Goal: Task Accomplishment & Management: Manage account settings

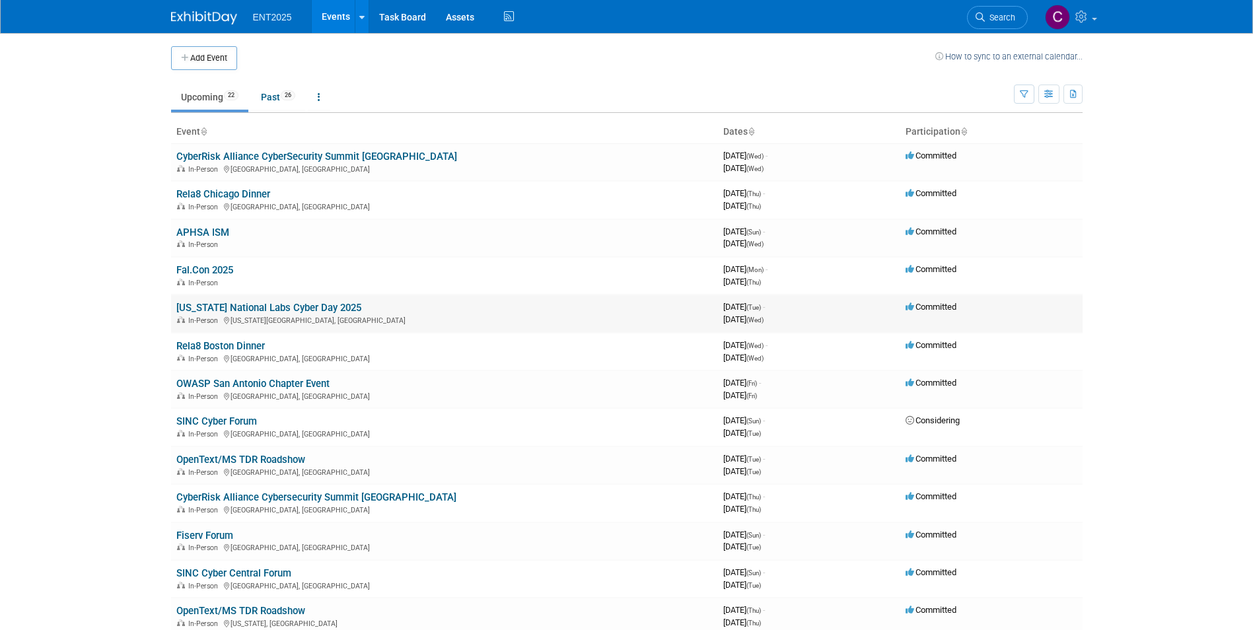
click at [242, 306] on link "[US_STATE] National Labs Cyber Day 2025" at bounding box center [268, 308] width 185 height 12
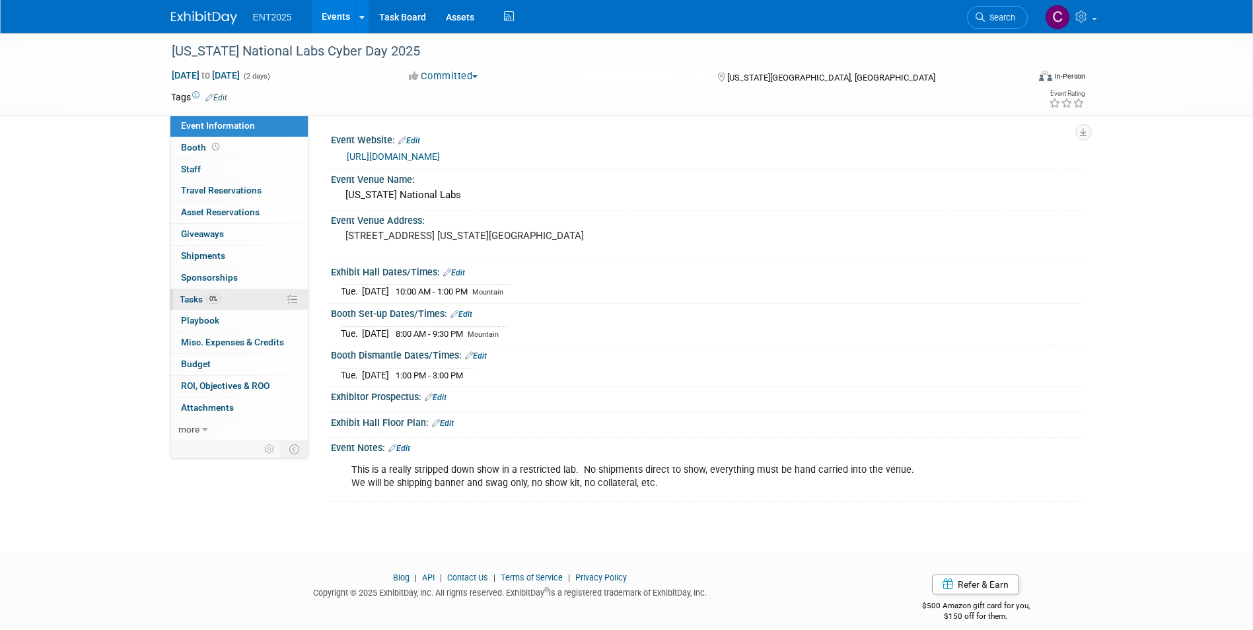
click at [185, 296] on span "Tasks 0%" at bounding box center [200, 299] width 41 height 11
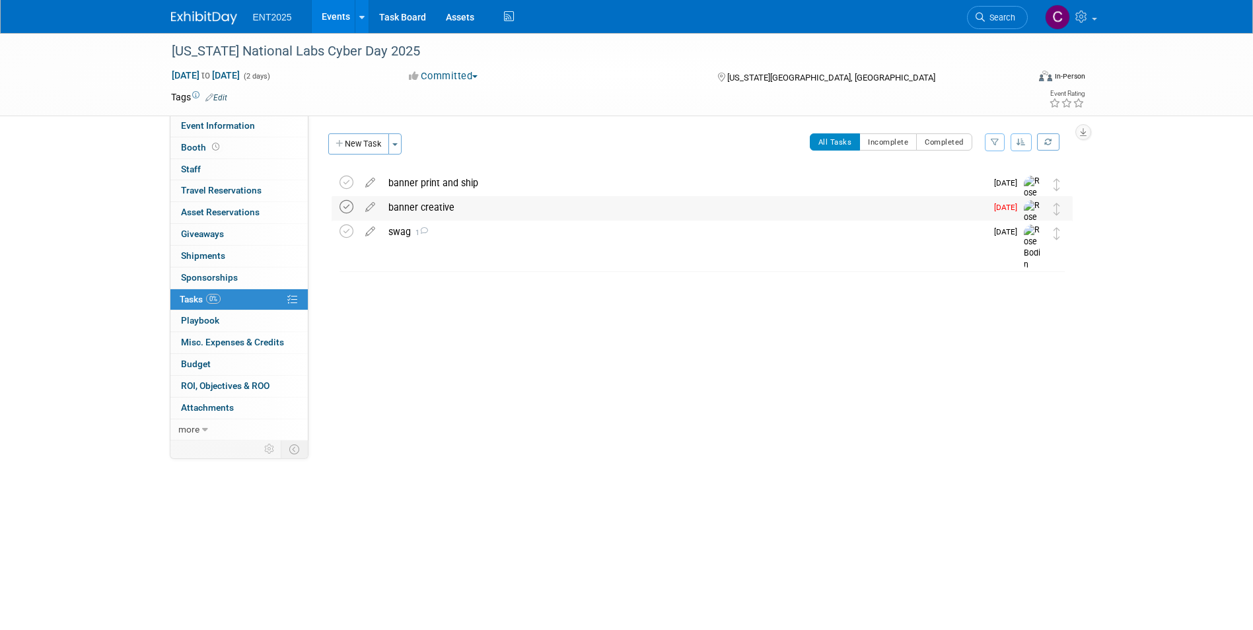
click at [346, 210] on icon at bounding box center [346, 207] width 14 height 14
click at [423, 183] on div "banner print and ship" at bounding box center [684, 183] width 604 height 22
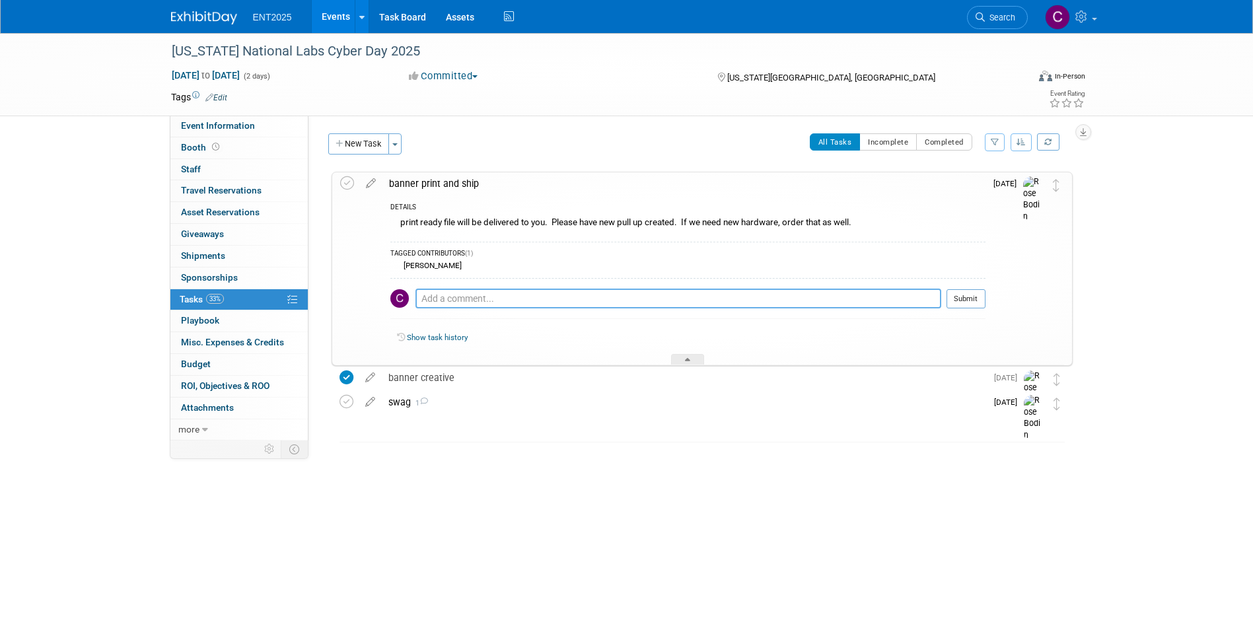
click at [437, 300] on textarea at bounding box center [678, 299] width 526 height 20
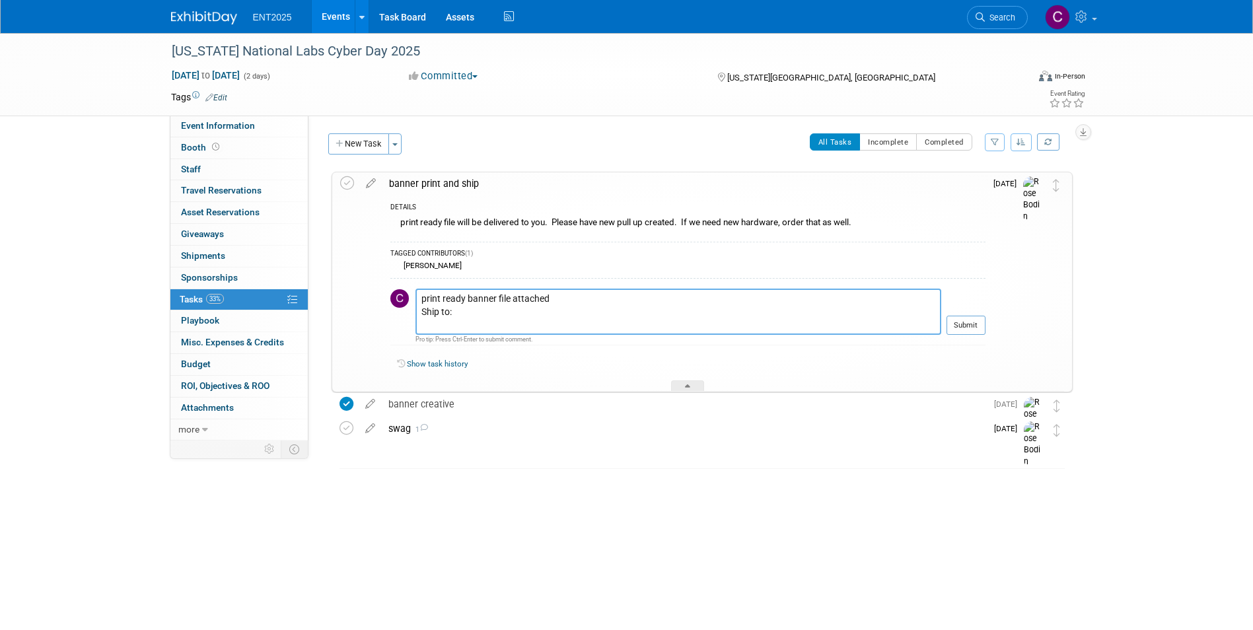
drag, startPoint x: 471, startPoint y: 312, endPoint x: 463, endPoint y: 315, distance: 8.6
click at [471, 312] on textarea "print ready banner file attached Ship to:" at bounding box center [678, 312] width 526 height 46
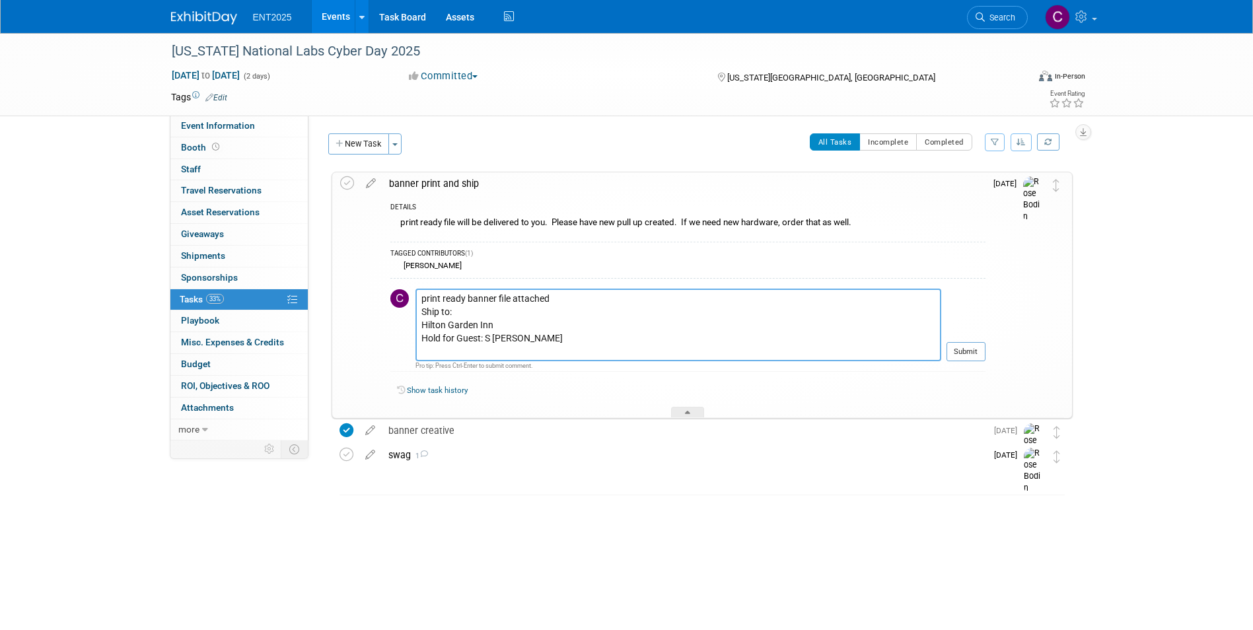
click at [489, 341] on textarea "print ready banner file attached Ship to: Hilton Garden Inn Hold for Guest: S L…" at bounding box center [678, 325] width 526 height 73
click at [537, 337] on textarea "print ready banner file attached Ship to: Hilton Garden Inn Hold for Guest: S. …" at bounding box center [678, 325] width 526 height 73
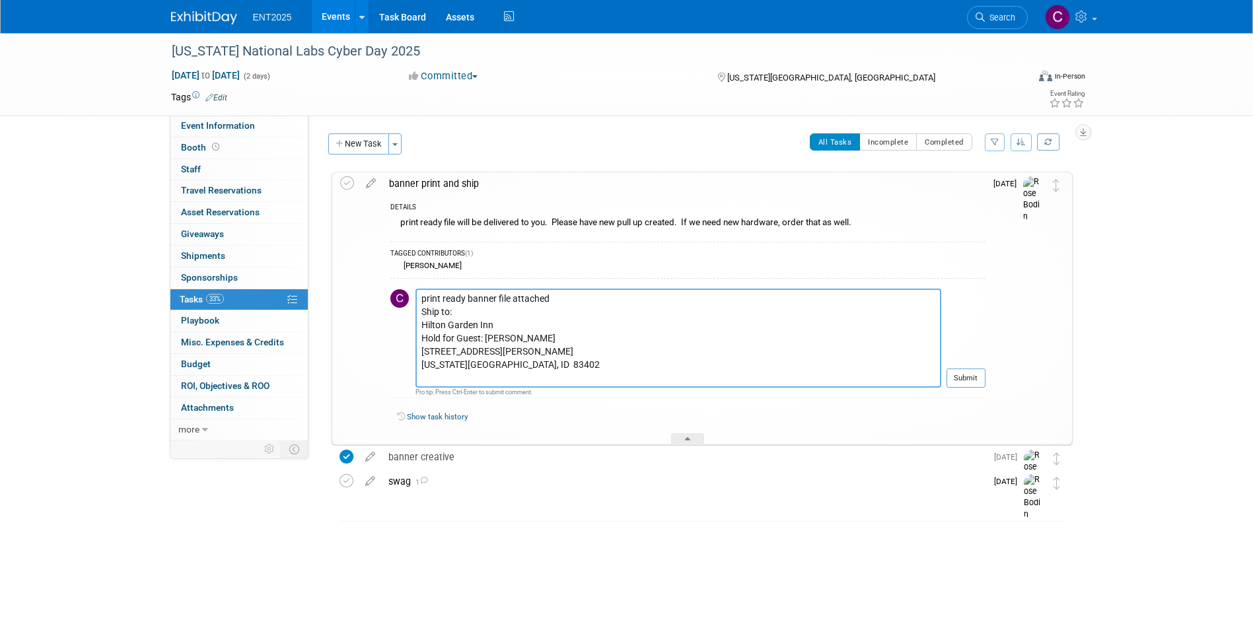
click at [537, 337] on textarea "print ready banner file attached Ship to: Hilton Garden Inn Hold for Guest: S. …" at bounding box center [678, 338] width 526 height 99
click at [536, 335] on textarea "print ready banner file attached Ship to: Hilton Garden Inn Hold for Guest: S. …" at bounding box center [678, 338] width 526 height 99
drag, startPoint x: 446, startPoint y: 345, endPoint x: 440, endPoint y: 353, distance: 9.8
click at [446, 346] on textarea "print ready banner file attached Ship to: Hilton Garden Inn Hold for Guest: S. …" at bounding box center [678, 338] width 526 height 99
click at [441, 346] on textarea "print ready banner file attached Ship to: Hilton Garden Inn Hold for Guest: S. …" at bounding box center [678, 338] width 526 height 99
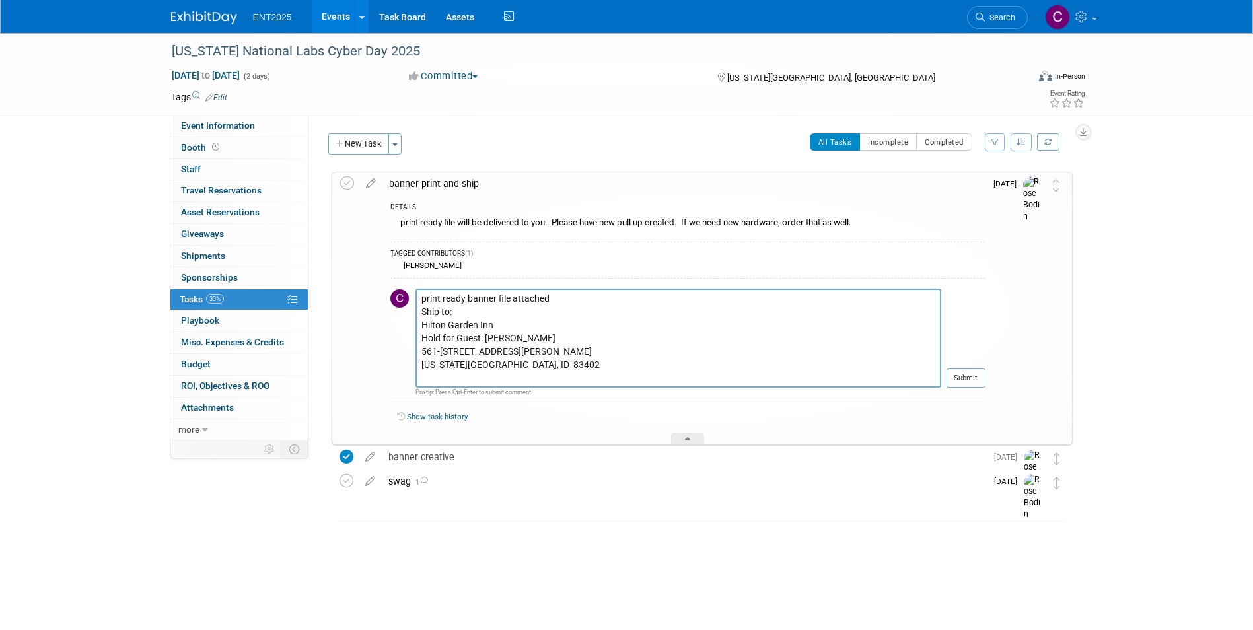
click at [466, 347] on textarea "print ready banner file attached Ship to: Hilton Garden Inn Hold for Guest: S. …" at bounding box center [678, 338] width 526 height 99
click at [687, 440] on icon at bounding box center [687, 441] width 5 height 8
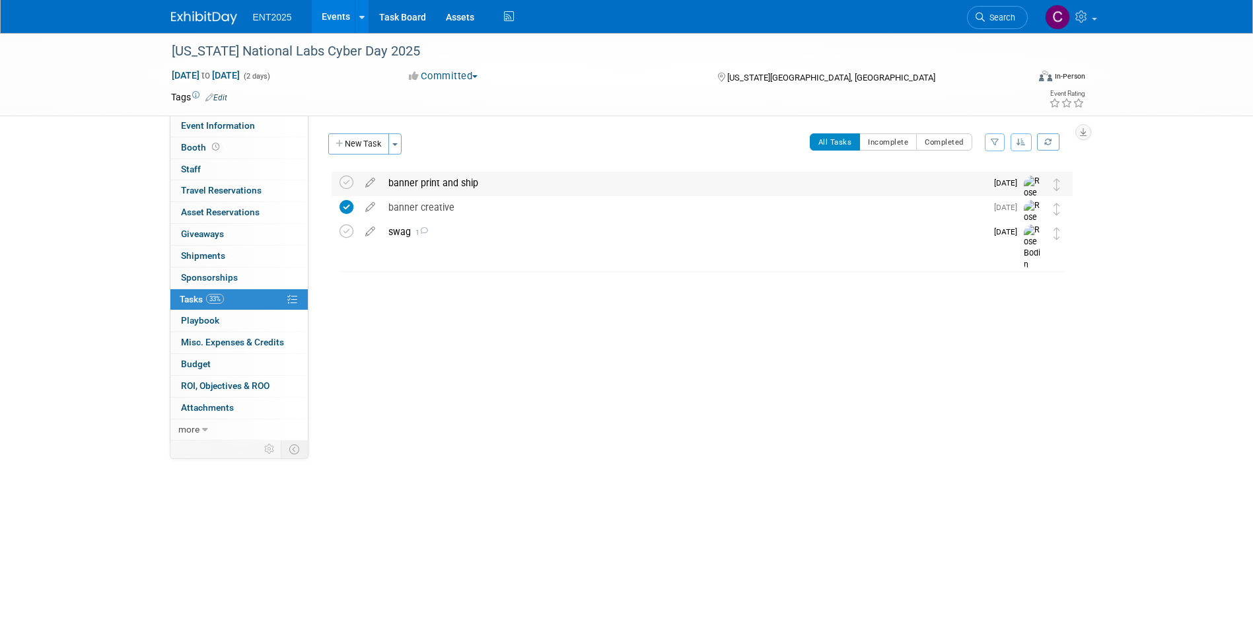
click at [411, 177] on div "banner print and ship" at bounding box center [684, 183] width 604 height 22
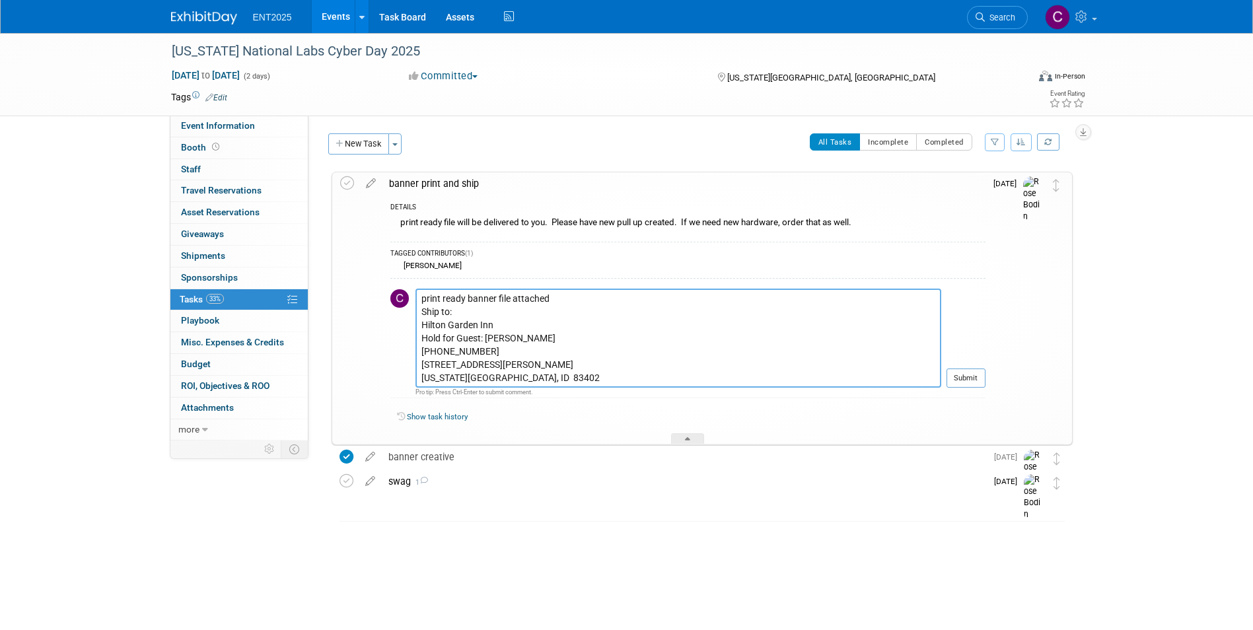
drag, startPoint x: 511, startPoint y: 298, endPoint x: 559, endPoint y: 304, distance: 48.5
click at [559, 304] on textarea "print ready banner file attached Ship to: Hilton Garden Inn Hold for Guest: S. …" at bounding box center [678, 338] width 526 height 99
click at [450, 312] on textarea "print ready banner file in attachments Ship to: Hilton Garden Inn Hold for Gues…" at bounding box center [678, 338] width 526 height 99
click at [448, 309] on textarea "print ready banner file in attachments Ship to: Hilton Garden Inn Hold for Gues…" at bounding box center [678, 338] width 526 height 99
type textarea "print ready banner file in attachments Ship to arrive by Sept 13: Hilton Garden…"
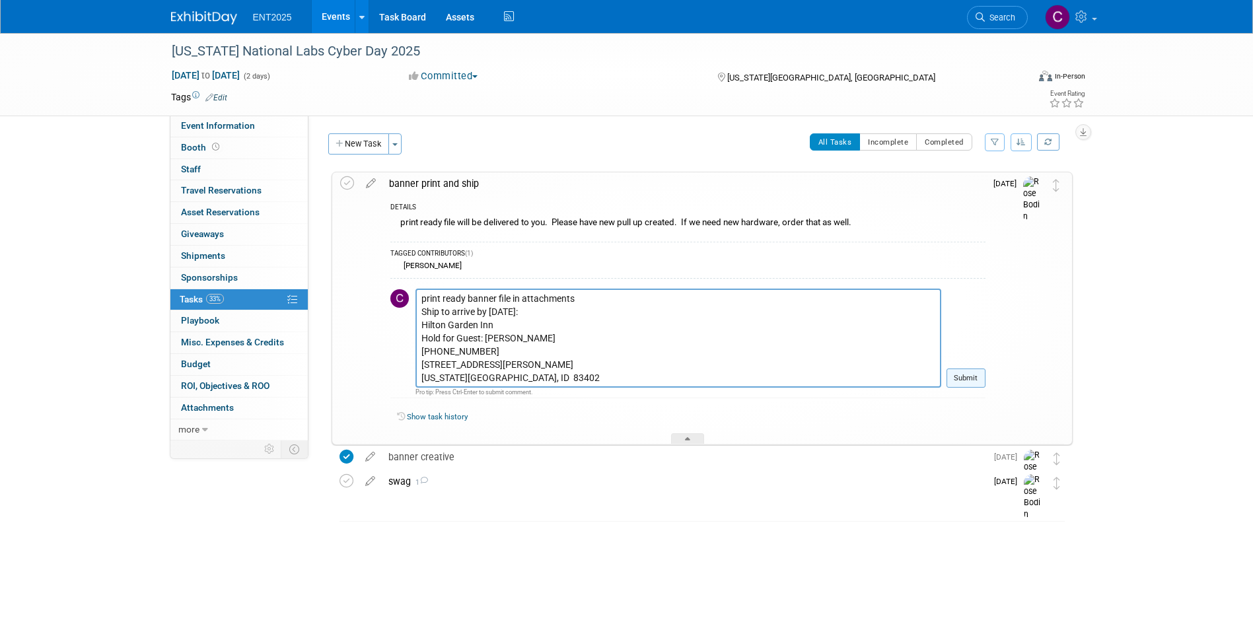
click at [963, 380] on button "Submit" at bounding box center [965, 378] width 39 height 20
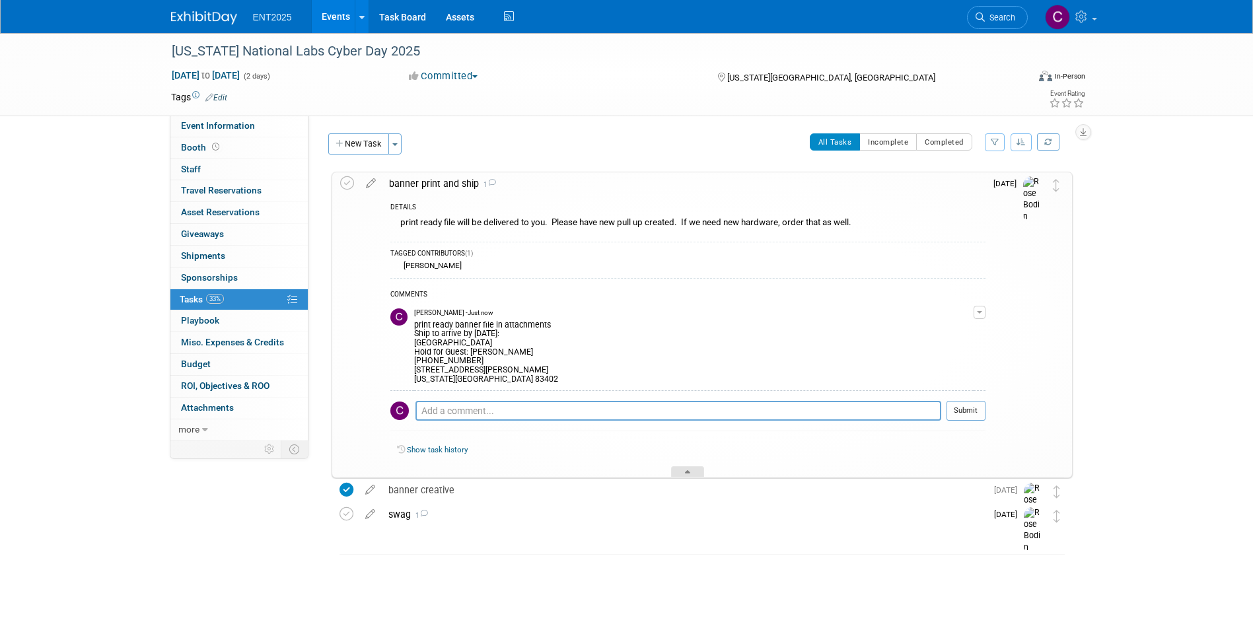
click at [685, 473] on div at bounding box center [687, 471] width 33 height 11
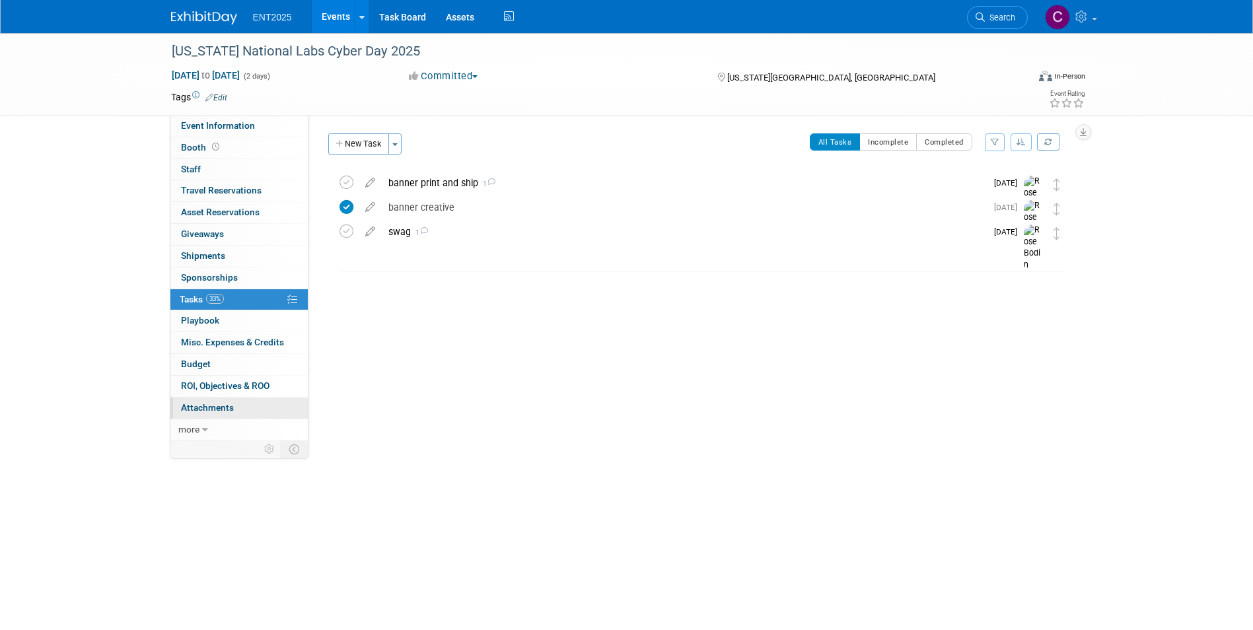
click at [200, 405] on span "Attachments 0" at bounding box center [207, 407] width 53 height 11
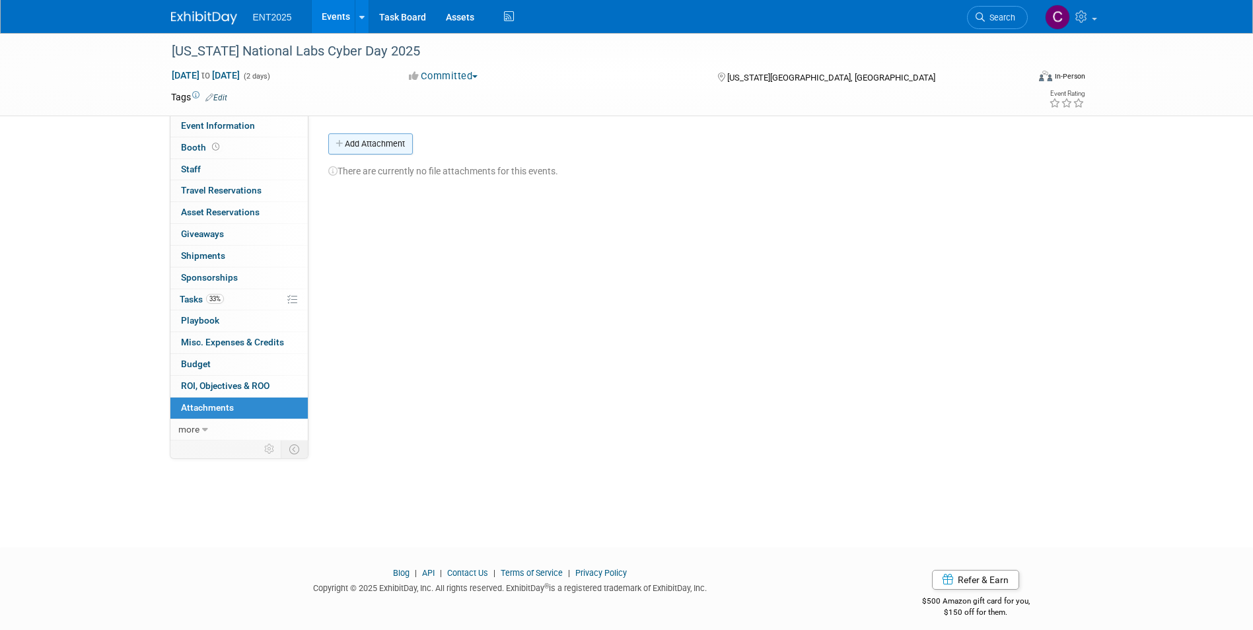
click at [338, 142] on icon "button" at bounding box center [339, 144] width 9 height 9
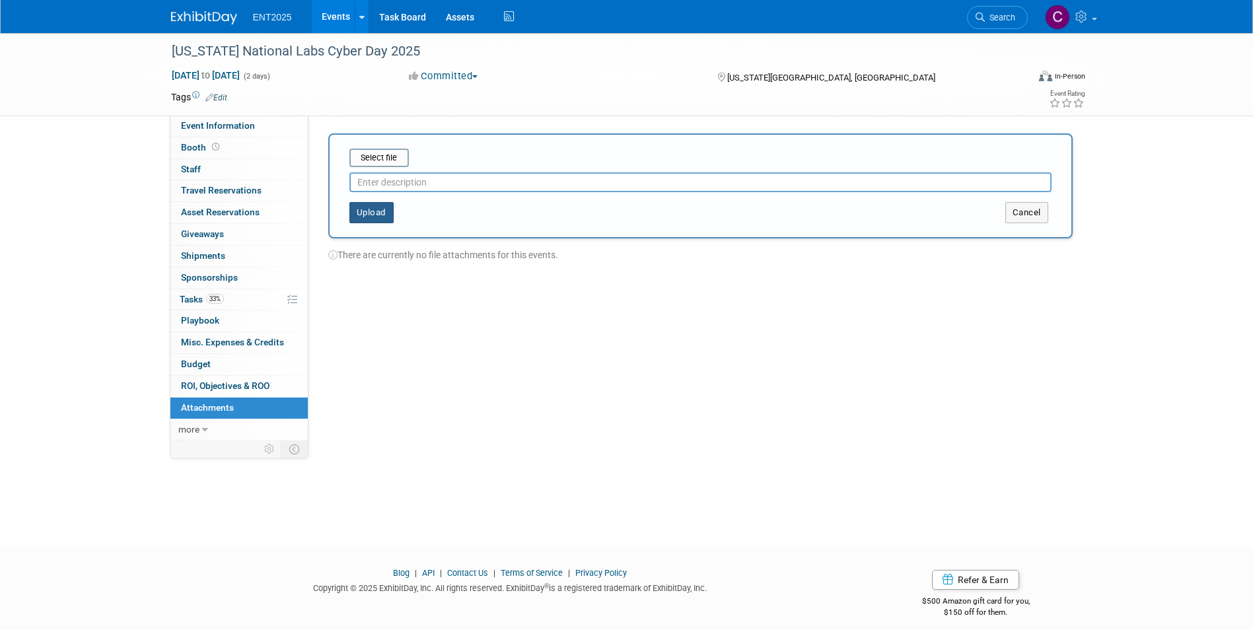
click at [368, 218] on button "Upload" at bounding box center [371, 212] width 44 height 21
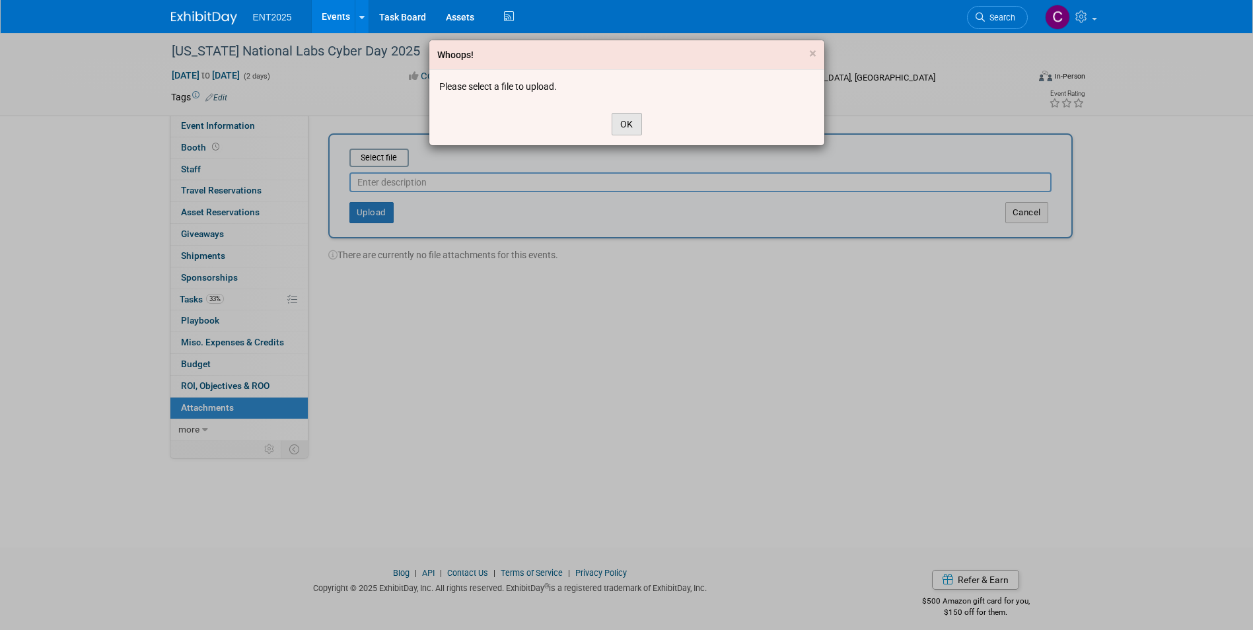
click at [629, 123] on button "OK" at bounding box center [626, 124] width 30 height 22
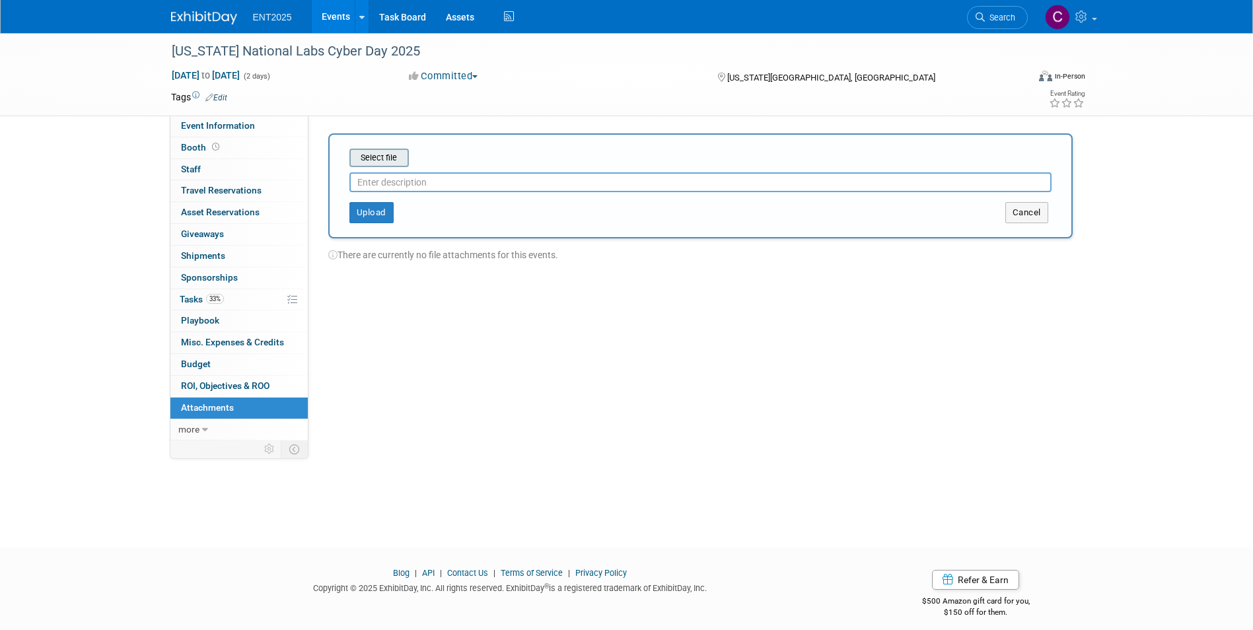
click at [370, 155] on input "file" at bounding box center [328, 158] width 157 height 16
click at [390, 179] on input "text" at bounding box center [700, 177] width 702 height 20
type input "print ready banner file"
click at [368, 206] on button "Upload" at bounding box center [371, 207] width 44 height 21
